Goal: Task Accomplishment & Management: Manage account settings

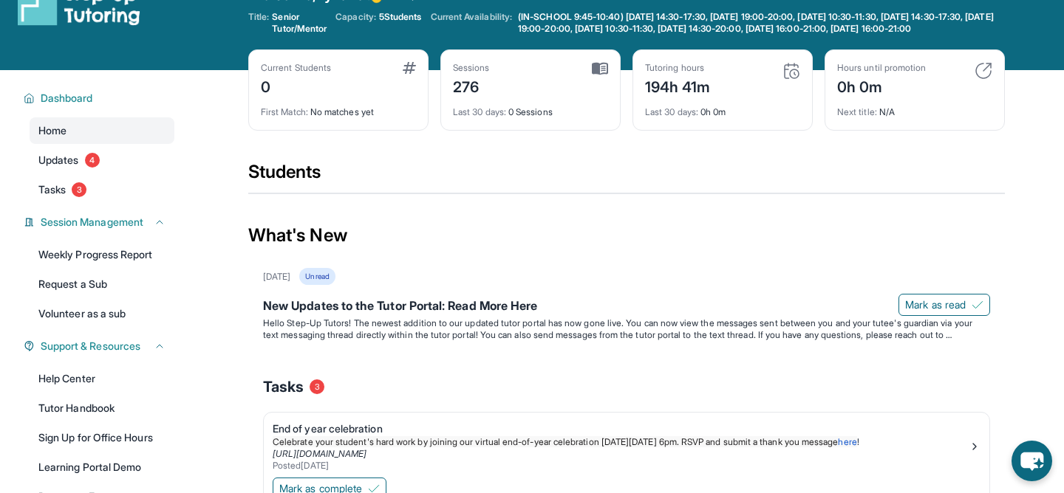
scroll to position [5, 0]
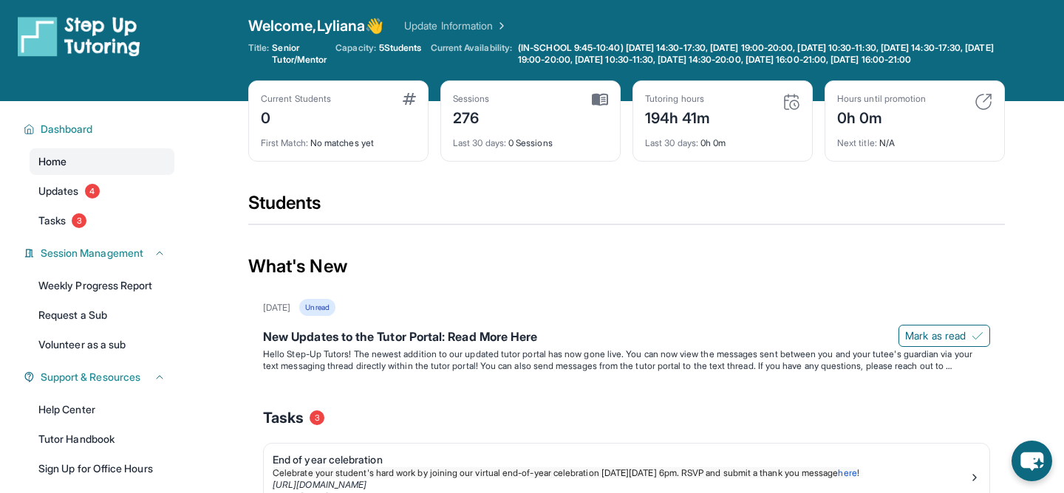
click at [126, 175] on link "Home" at bounding box center [102, 161] width 145 height 27
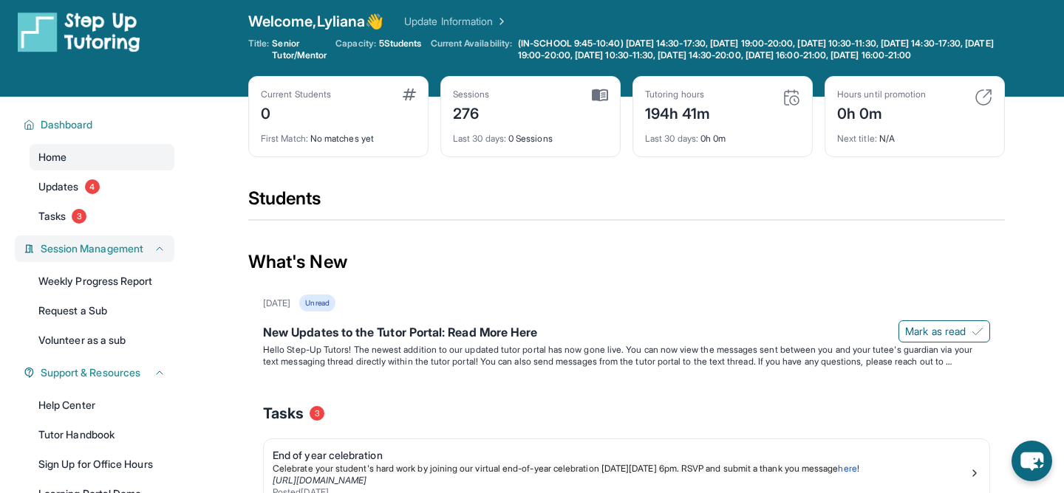
scroll to position [14, 0]
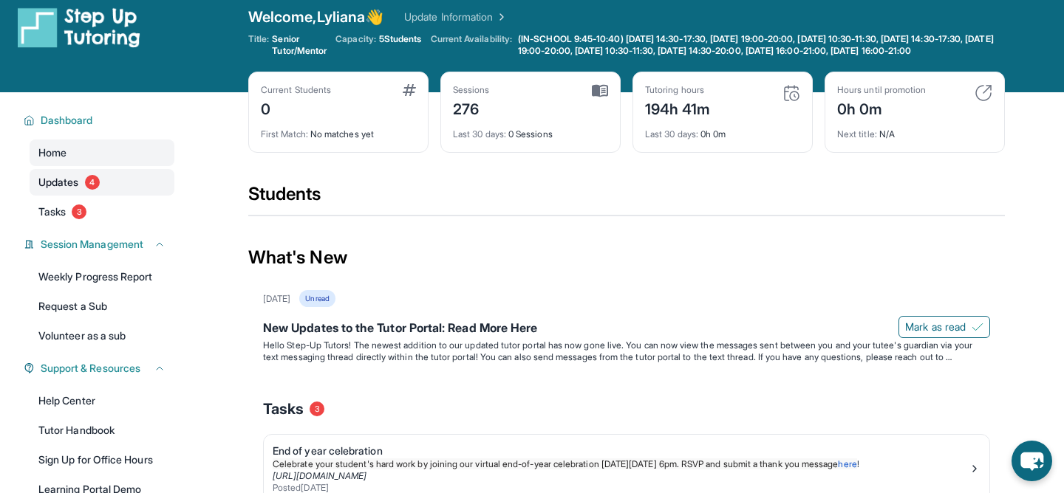
click at [90, 196] on link "Updates 4" at bounding box center [102, 182] width 145 height 27
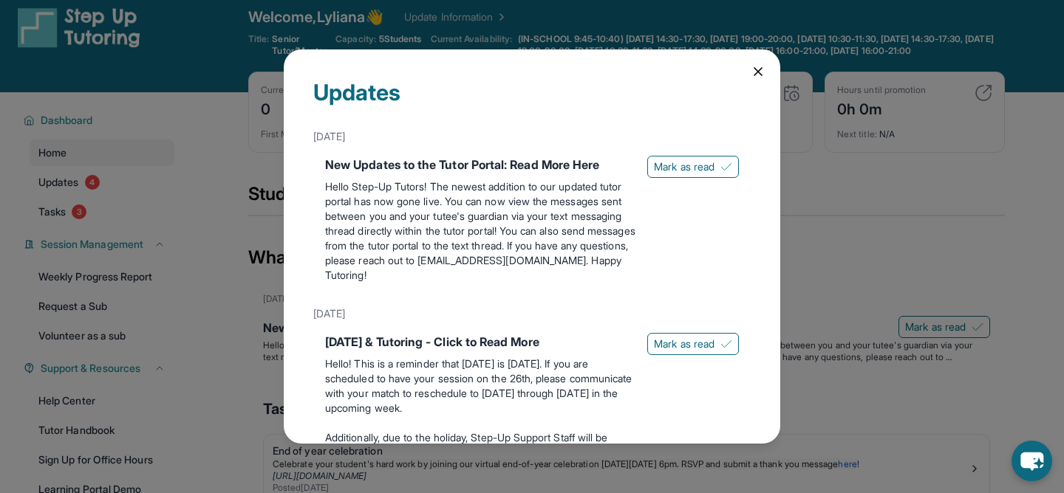
click at [71, 228] on div "Updates [DATE] New Updates to the Tutor Portal: Read More Here Hello Step-Up Tu…" at bounding box center [532, 246] width 1064 height 493
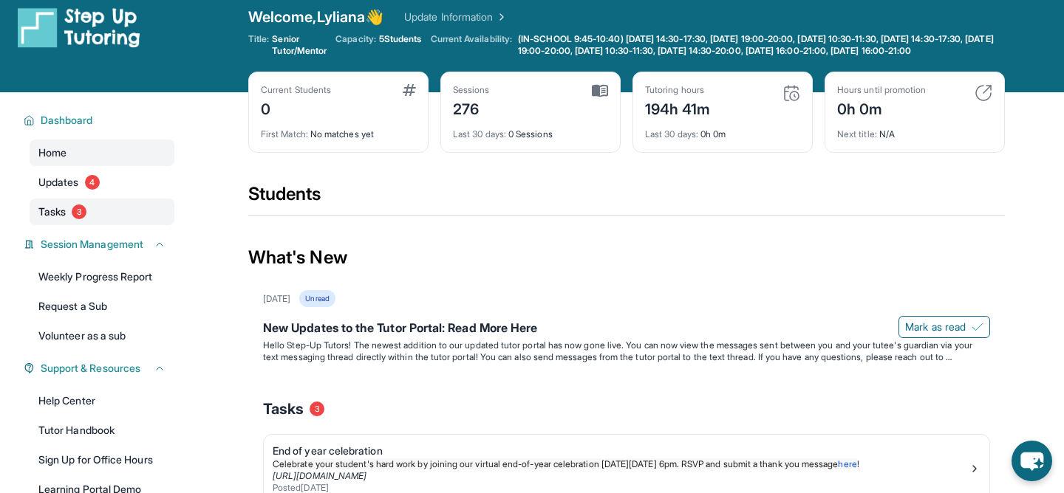
click at [72, 225] on link "Tasks 3" at bounding box center [102, 212] width 145 height 27
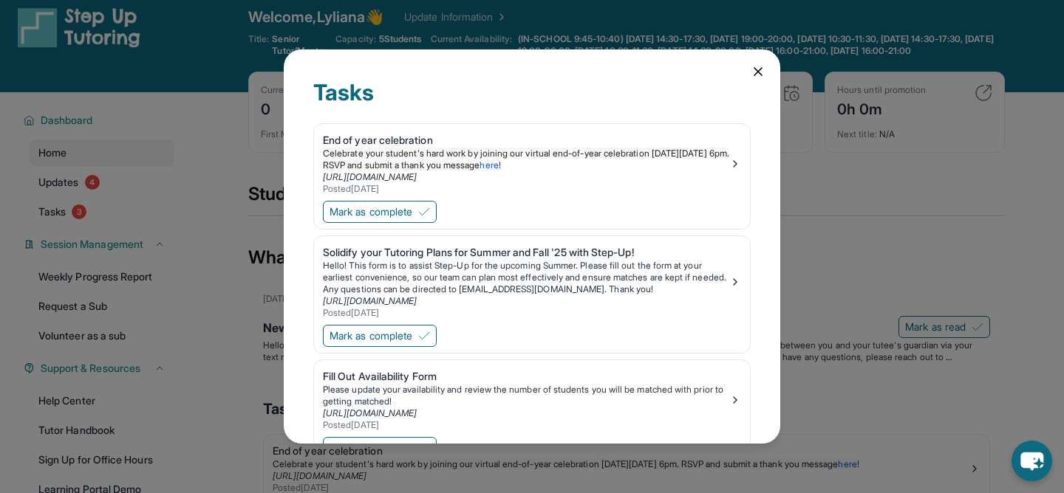
click at [759, 67] on icon at bounding box center [758, 71] width 15 height 15
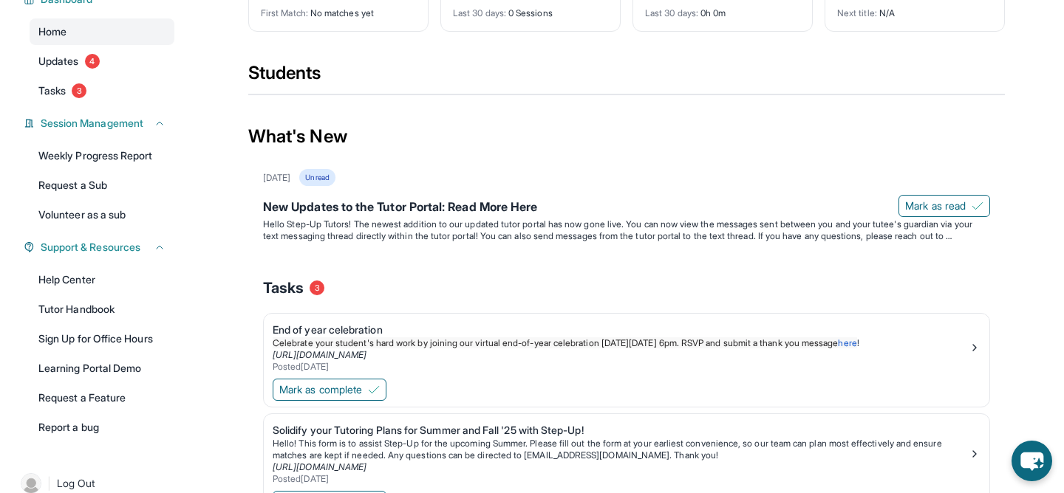
scroll to position [0, 0]
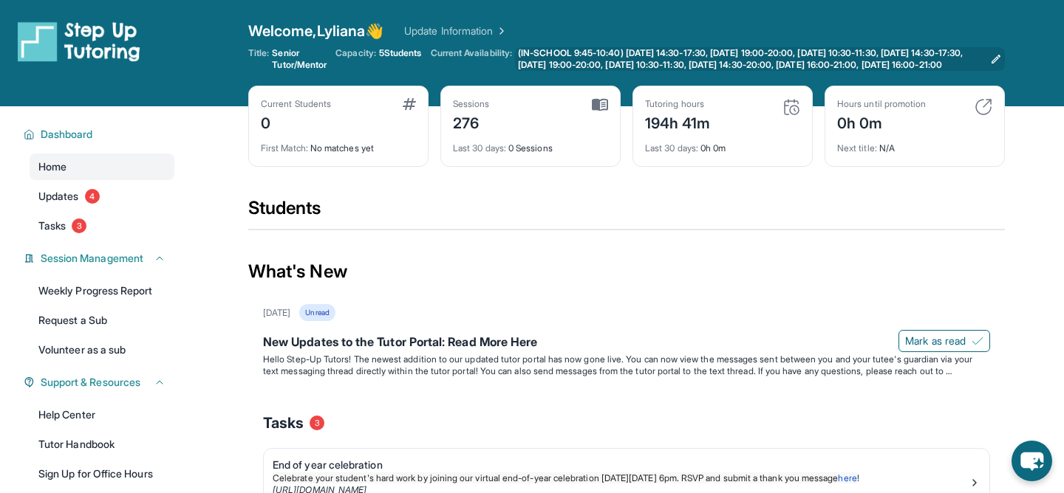
click at [997, 60] on icon at bounding box center [996, 59] width 12 height 12
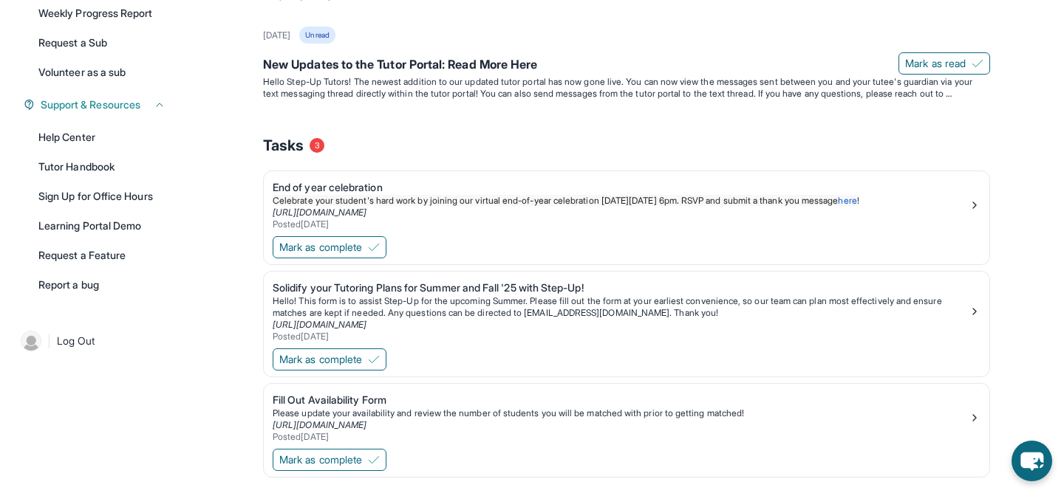
scroll to position [330, 0]
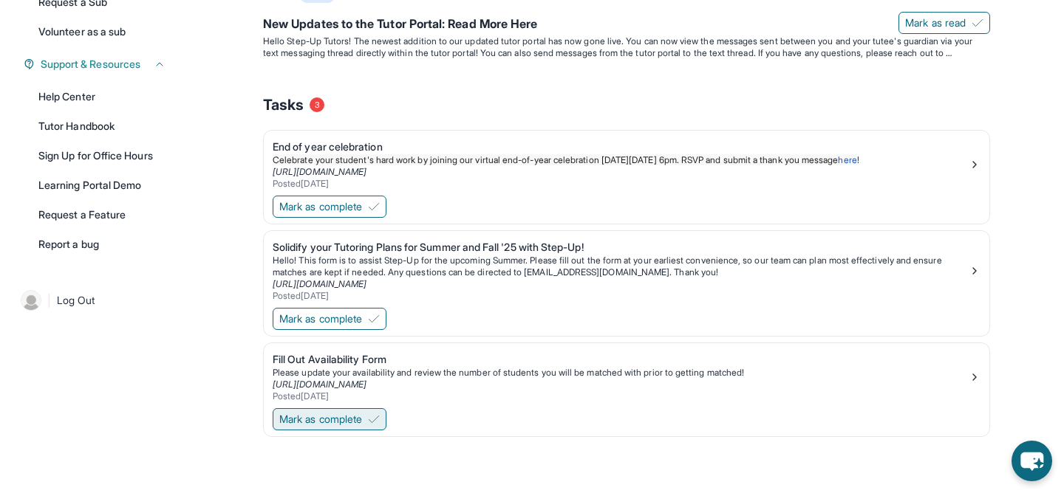
click at [325, 417] on span "Mark as complete" at bounding box center [320, 419] width 83 height 15
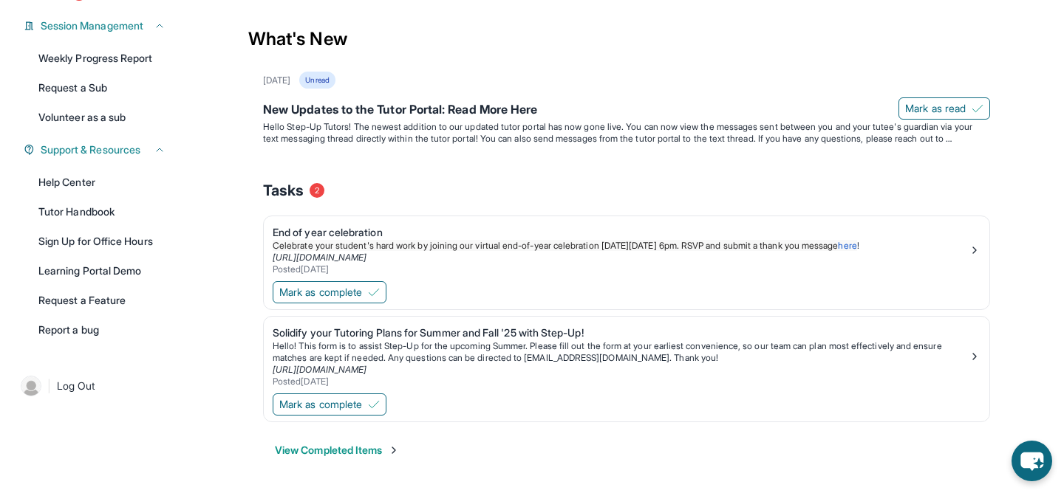
scroll to position [245, 0]
click at [401, 331] on div "Solidify your Tutoring Plans for Summer and Fall '25 with Step-Up!" at bounding box center [621, 333] width 696 height 15
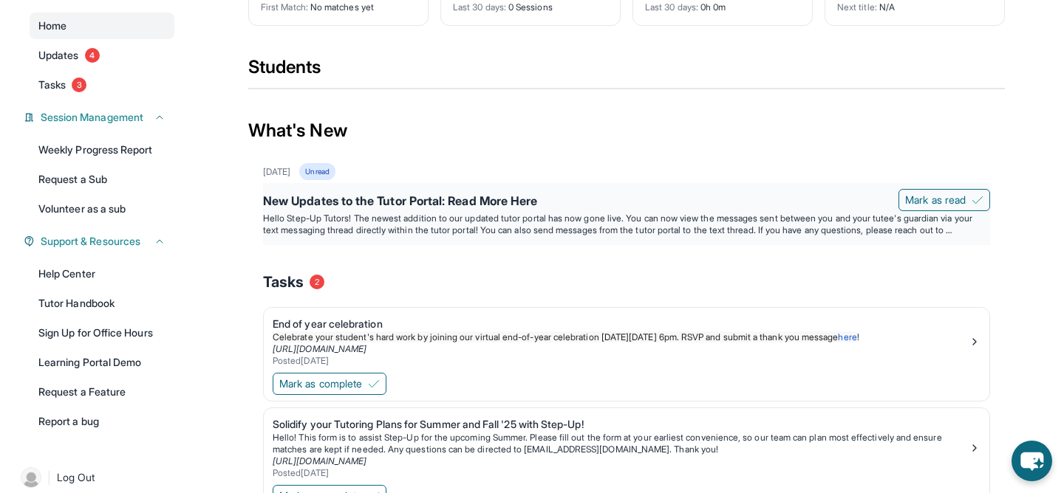
scroll to position [0, 0]
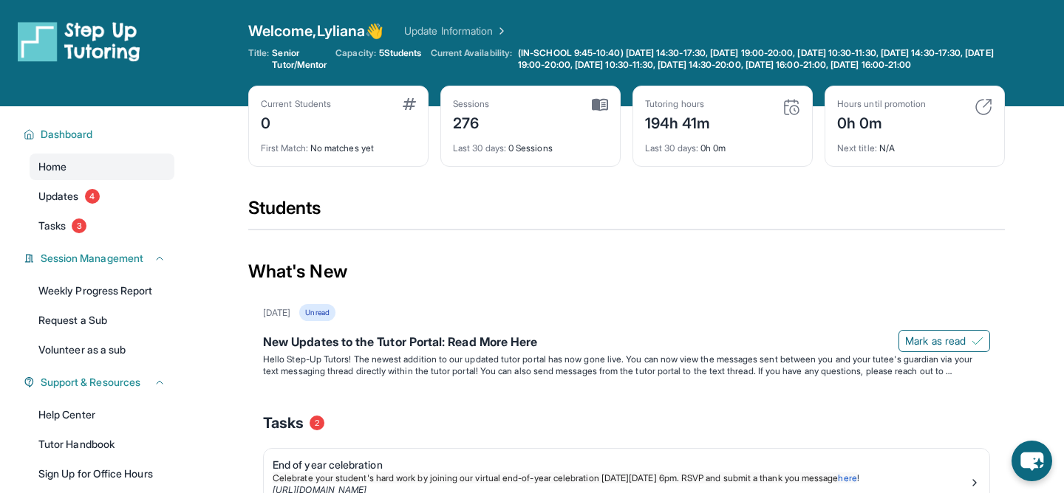
click at [295, 222] on div "Students" at bounding box center [626, 212] width 756 height 33
click at [96, 204] on span "4" at bounding box center [92, 196] width 15 height 15
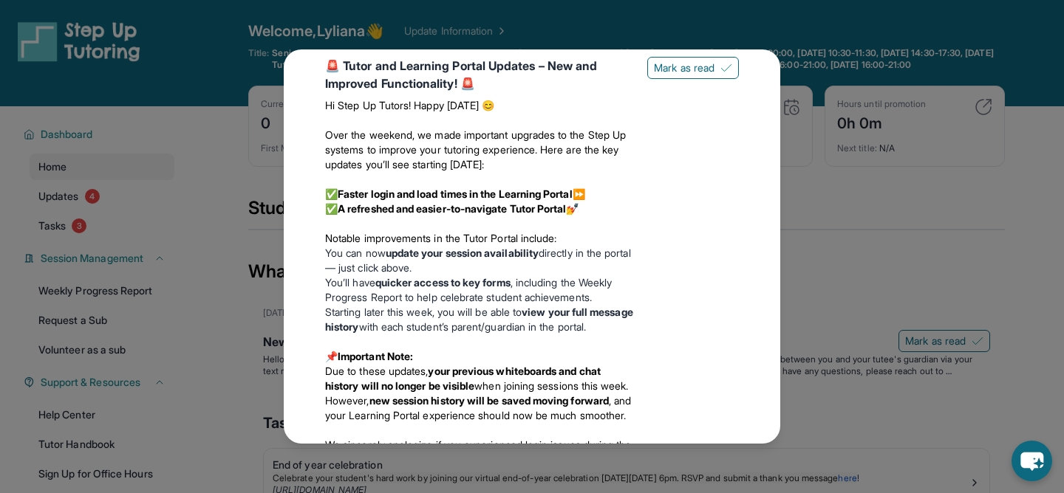
scroll to position [679, 0]
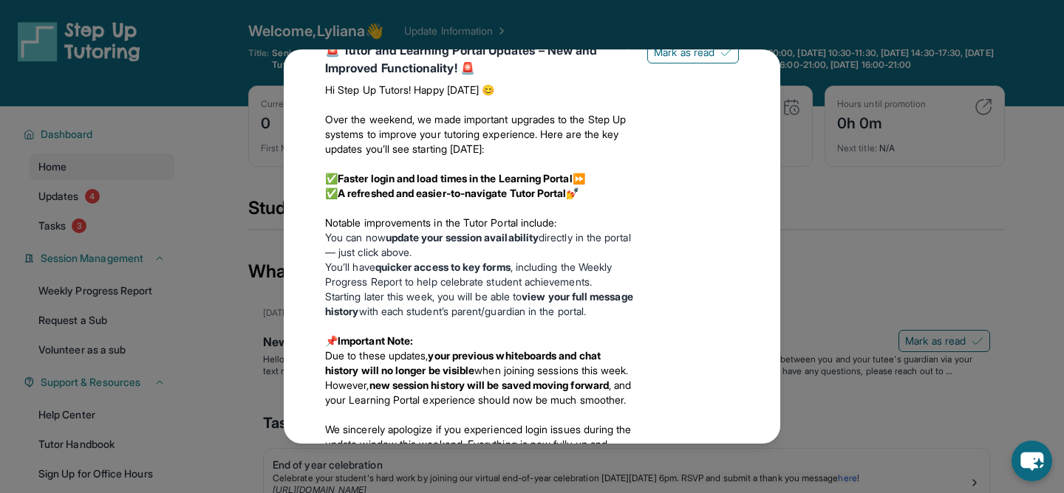
click at [283, 223] on div "Updates [DATE] New Updates to the Tutor Portal: Read More Here Hello Step-Up Tu…" at bounding box center [532, 246] width 1064 height 493
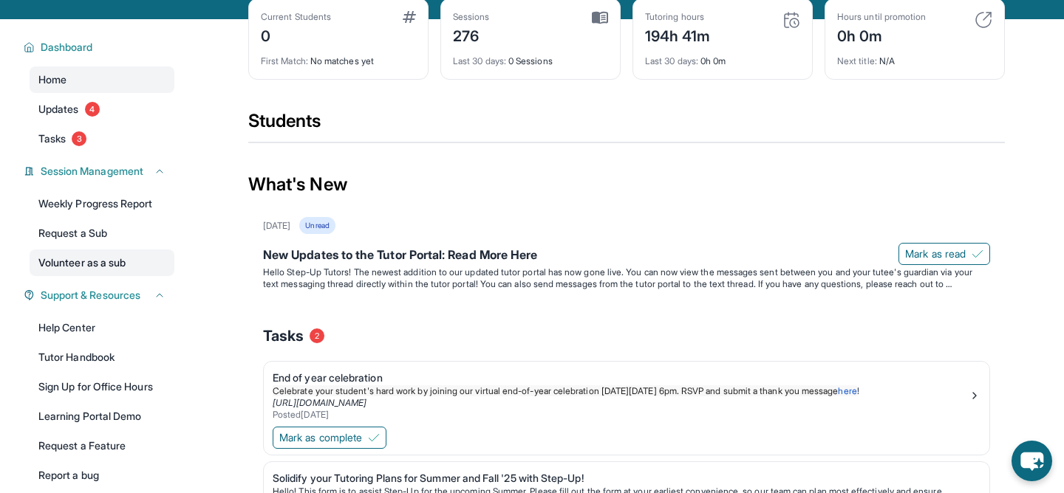
scroll to position [66, 0]
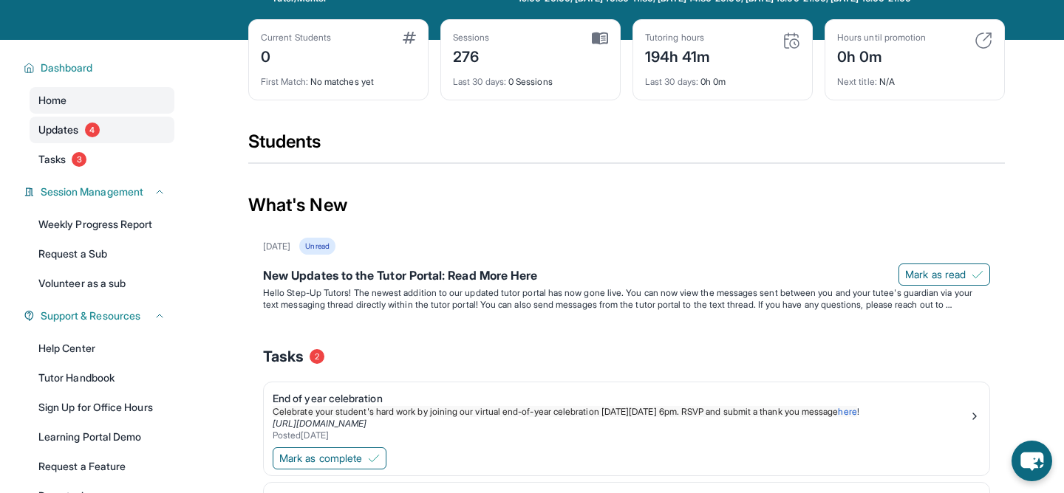
click at [102, 139] on link "Updates 4" at bounding box center [102, 130] width 145 height 27
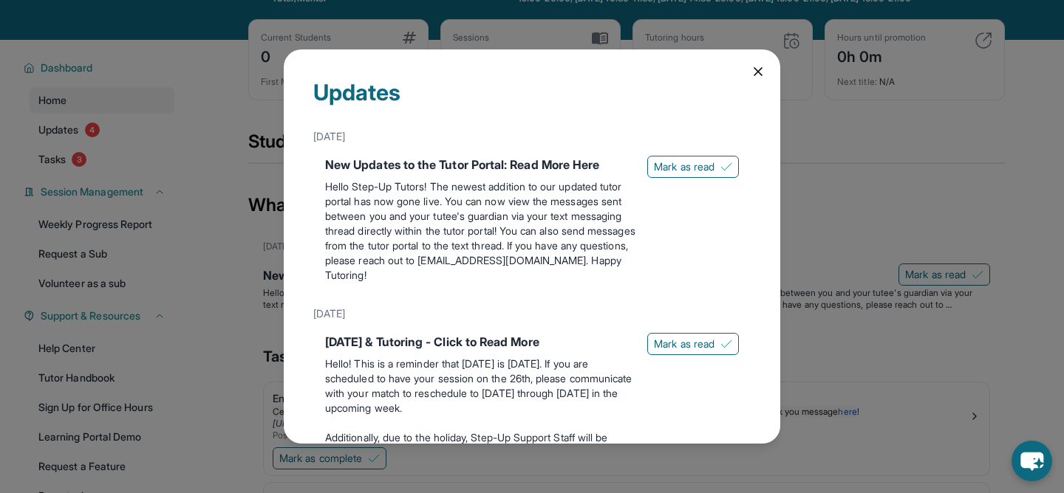
click at [85, 173] on div "Updates [DATE] New Updates to the Tutor Portal: Read More Here Hello Step-Up Tu…" at bounding box center [532, 246] width 1064 height 493
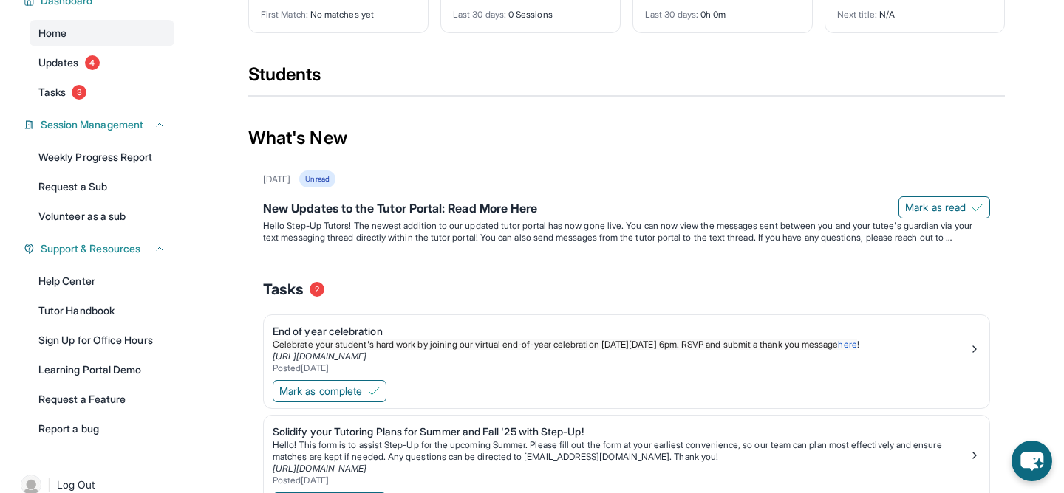
scroll to position [135, 0]
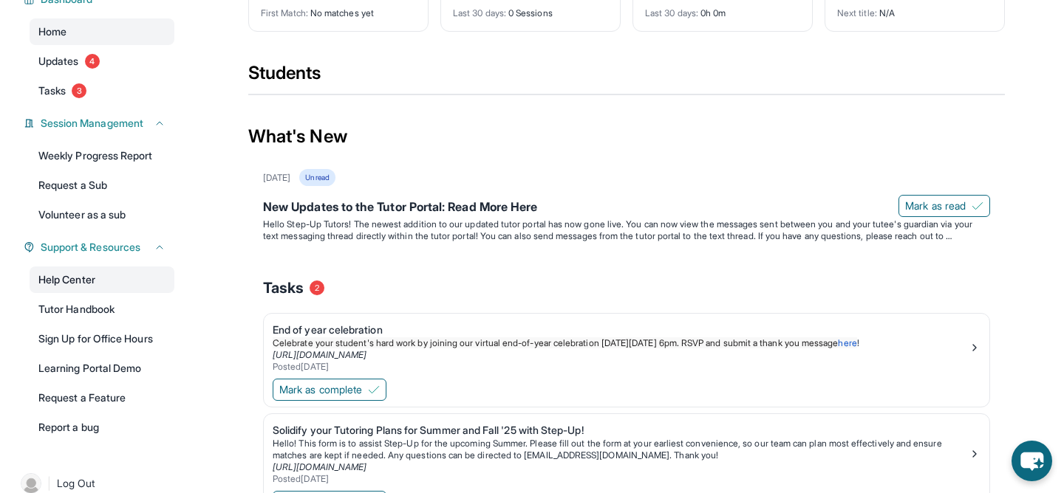
click at [120, 288] on link "Help Center" at bounding box center [102, 280] width 145 height 27
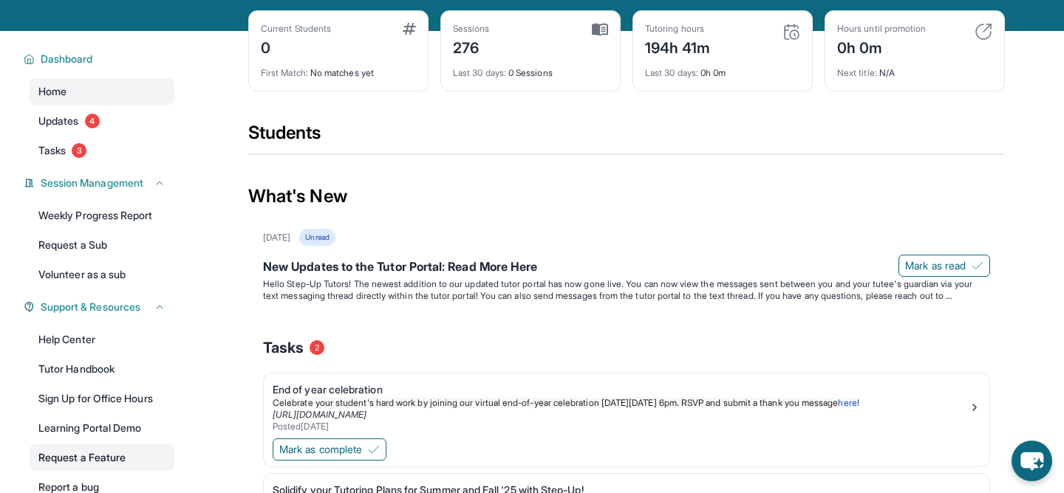
scroll to position [71, 0]
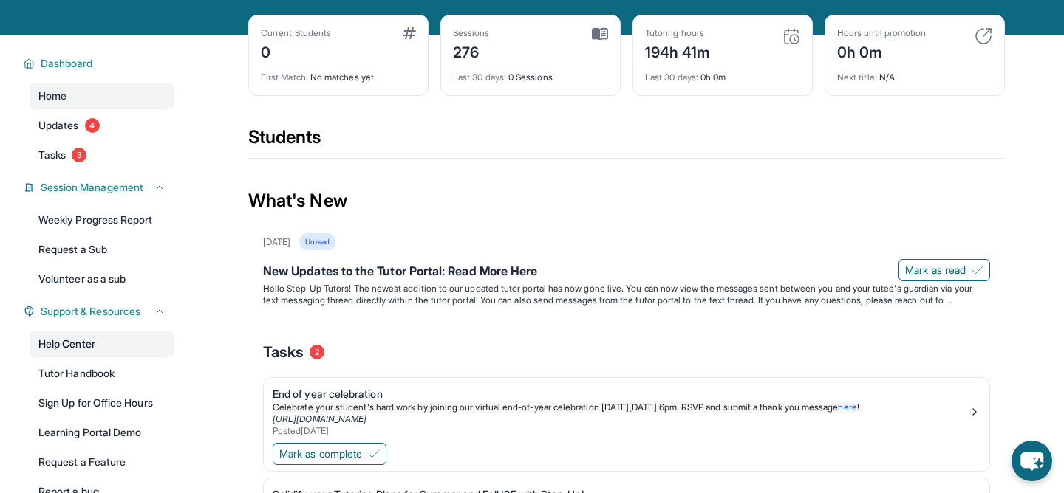
click at [102, 358] on link "Help Center" at bounding box center [102, 344] width 145 height 27
